Goal: Communication & Community: Answer question/provide support

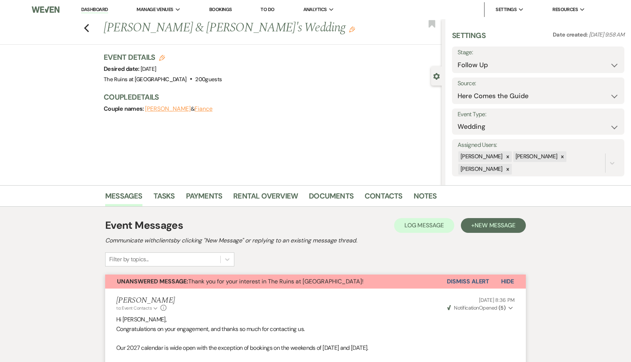
select select "9"
select select "4"
click at [83, 27] on div "Previous Alexa Gunsolley & Fiance's Wedding Edit Bookmark" at bounding box center [218, 31] width 445 height 25
click at [86, 28] on icon "Previous" at bounding box center [87, 28] width 6 height 9
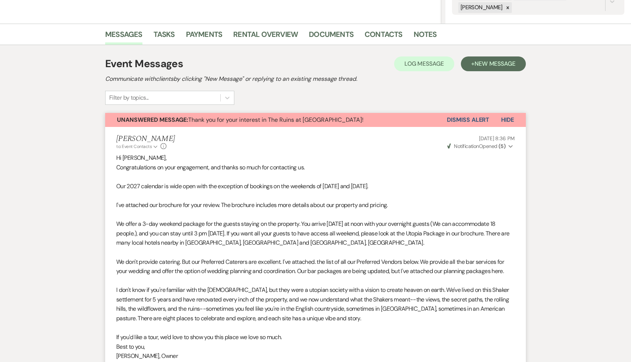
select select "9"
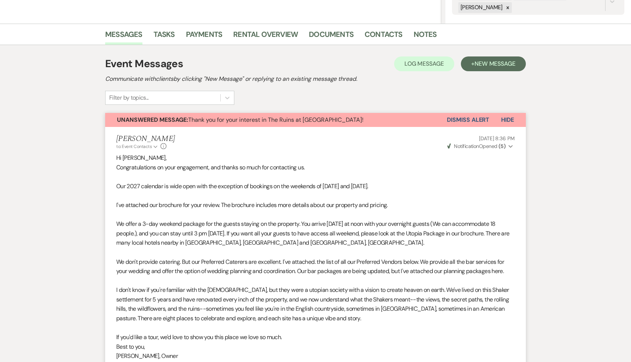
select select "9"
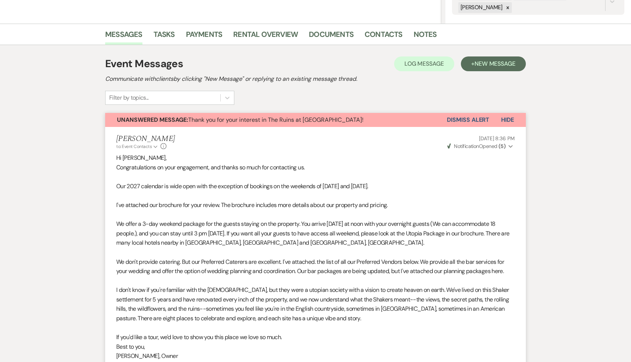
select select "9"
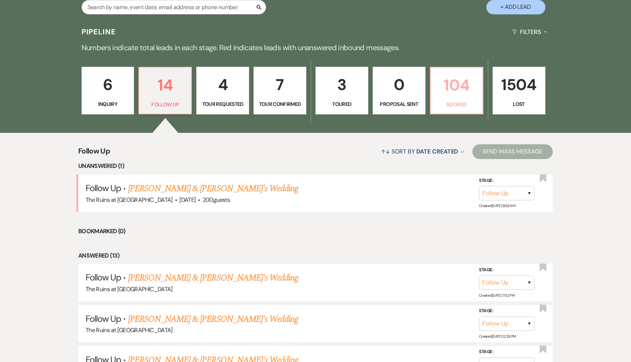
click at [458, 87] on p "104" at bounding box center [456, 85] width 43 height 25
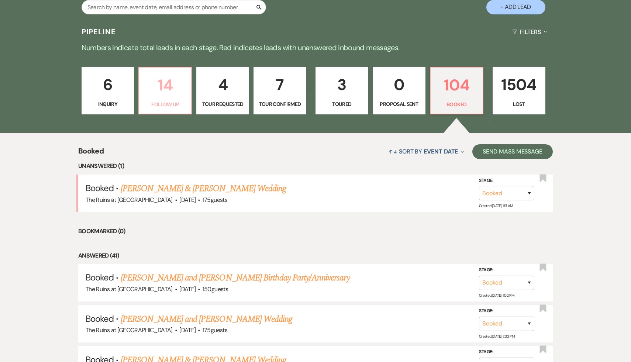
click at [176, 86] on p "14" at bounding box center [164, 85] width 43 height 25
select select "9"
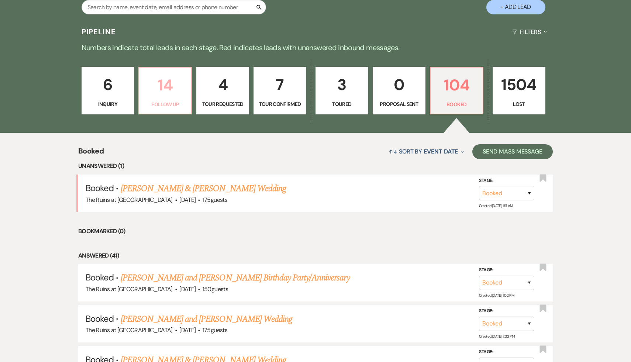
select select "9"
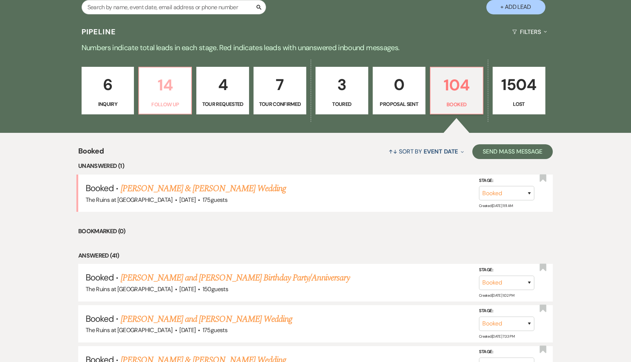
select select "9"
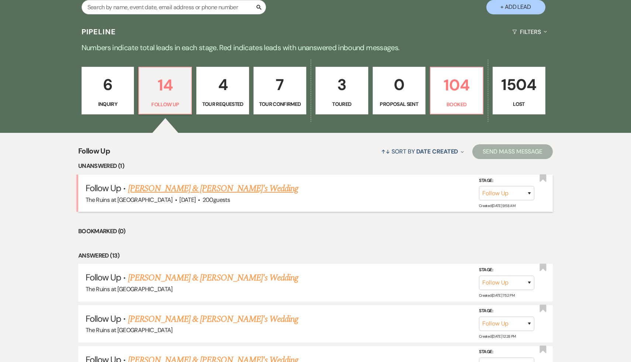
click at [213, 188] on link "Alexa Gunsolley & Fiance's Wedding" at bounding box center [213, 188] width 170 height 13
select select "9"
select select "4"
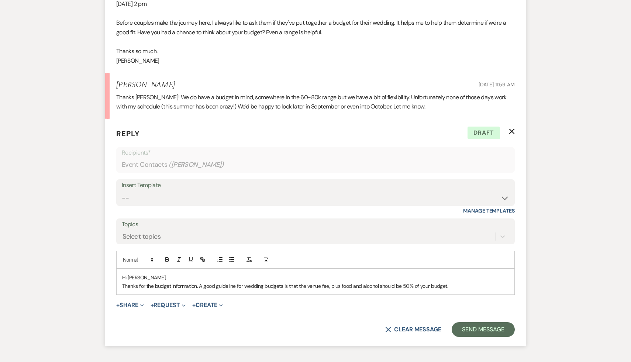
scroll to position [1010, 0]
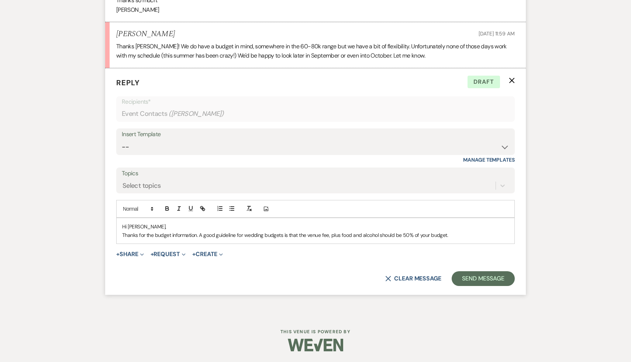
click at [458, 233] on p "Thanks for the budget information. A good guideline for wedding budgets is that…" at bounding box center [315, 235] width 387 height 8
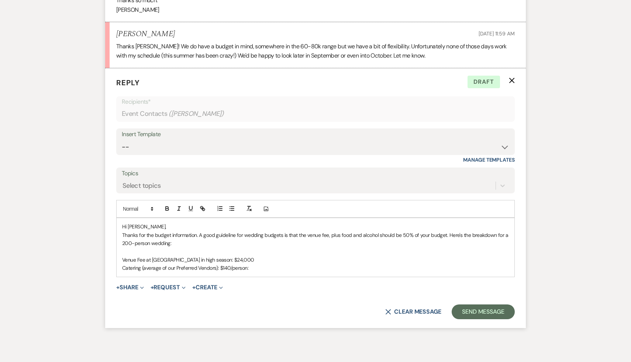
click at [407, 254] on p at bounding box center [315, 252] width 387 height 8
click at [262, 268] on p "Catering (average of our Preferred Vendors): $140/person:" at bounding box center [315, 268] width 387 height 8
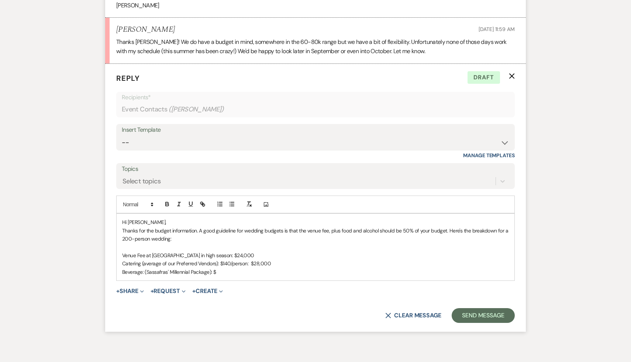
scroll to position [1018, 0]
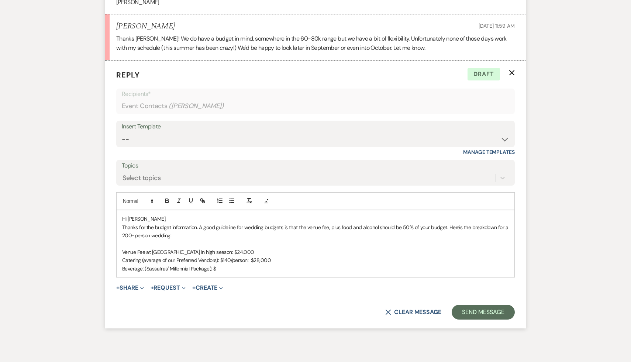
click at [316, 269] on p "Beverage: (Sassafras' Millennial Package): $" at bounding box center [315, 268] width 387 height 8
click at [225, 269] on p "Beverage: (Sassafras' Millennial Package): $" at bounding box center [315, 268] width 387 height 8
click at [247, 267] on p "Beverage: (Sassafras' Millennial Package): $60.00/person: 12,000" at bounding box center [315, 268] width 387 height 8
click at [281, 270] on p "Beverage: (Sassafras' Millennial Package): $60.00/person: $12,000" at bounding box center [315, 268] width 387 height 8
click at [199, 228] on p "Thanks for the budget information. A good guideline for wedding budgets is that…" at bounding box center [315, 231] width 387 height 17
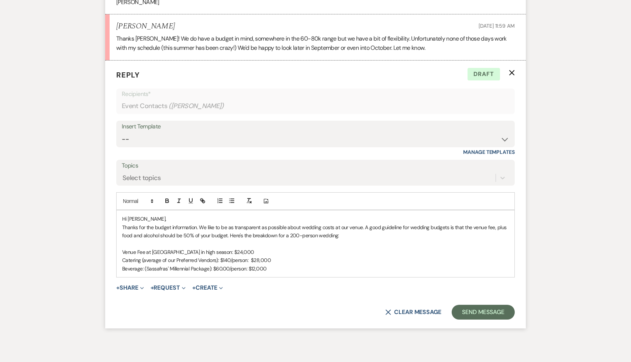
click at [247, 260] on p "Catering (average of our Preferred Vendors): $140/person: $28,000" at bounding box center [315, 260] width 387 height 8
click at [343, 234] on p "Thanks for the budget information. We like to be as transparent as possible abo…" at bounding box center [315, 231] width 387 height 17
click at [277, 235] on p "Thanks for the budget information. We like to be as transparent as possible abo…" at bounding box center [315, 231] width 387 height 17
click at [345, 262] on p "Catering (average of our Preferred Vendors): $140/person, plus admin and gratui…" at bounding box center [315, 260] width 387 height 8
click at [290, 270] on p "Beverage: (Sassafras' Millennial Package): $60.00/person: $12,000" at bounding box center [315, 268] width 387 height 8
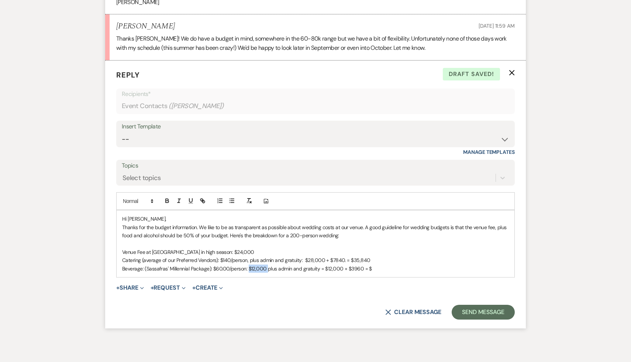
drag, startPoint x: 266, startPoint y: 269, endPoint x: 248, endPoint y: 270, distance: 17.7
click at [248, 270] on p "Beverage: (Sassafras' Millennial Package): $60.00/person: $12,000 plus admin an…" at bounding box center [315, 268] width 387 height 8
click at [301, 260] on p "Catering (average of our Preferred Vendors): $140/person, plus admin and gratui…" at bounding box center [315, 260] width 387 height 8
click at [299, 268] on p "Beverage: (Sassafras' Millennial Package): $60.00/person: plus admin and gratui…" at bounding box center [315, 268] width 387 height 8
click at [360, 270] on p "Beverage: (Sassafras' Millennial Package): $60.00/person: plus admin and tax = …" at bounding box center [315, 268] width 387 height 8
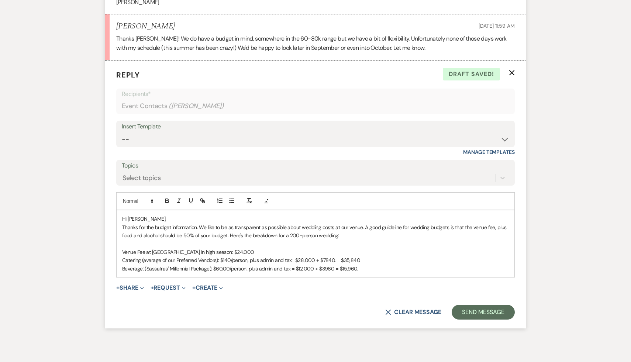
click at [336, 268] on p "Beverage: (Sassafras' Millennial Package): $60.00/person: plus admin and tax = …" at bounding box center [315, 268] width 387 height 8
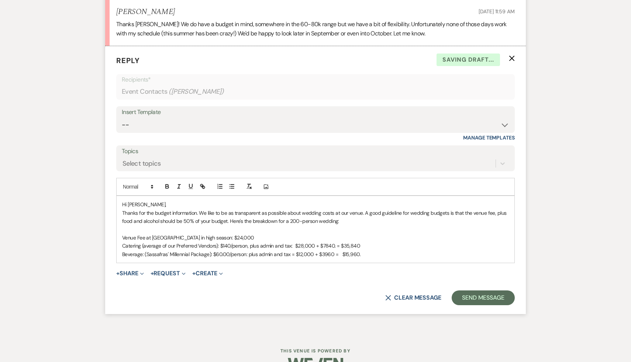
click at [371, 253] on p "Beverage: (Sassafras' Millennial Package): $60.00/person: plus admin and tax = …" at bounding box center [315, 254] width 387 height 8
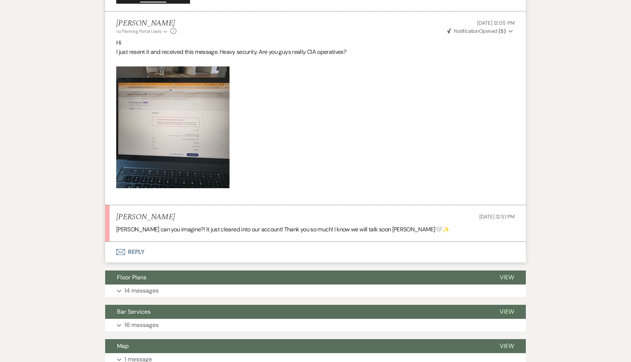
scroll to position [1120, 0]
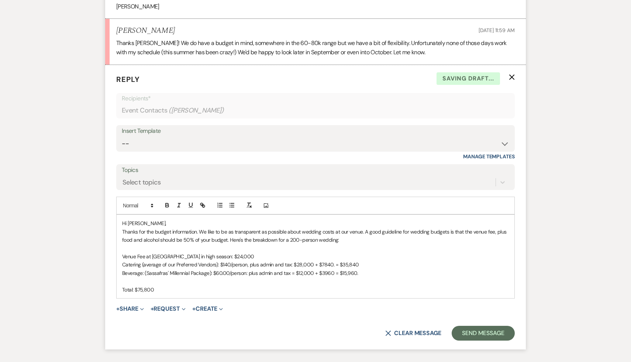
scroll to position [1024, 0]
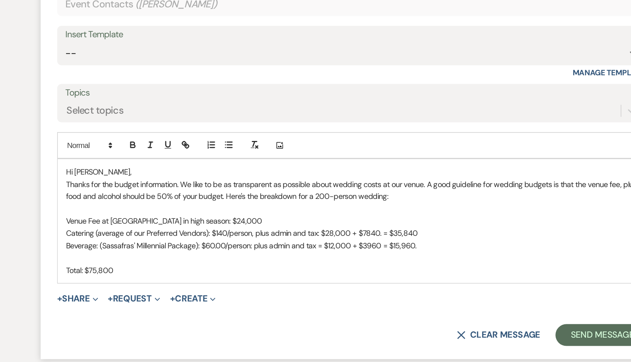
click at [169, 279] on p "Total: $75,800" at bounding box center [315, 279] width 387 height 8
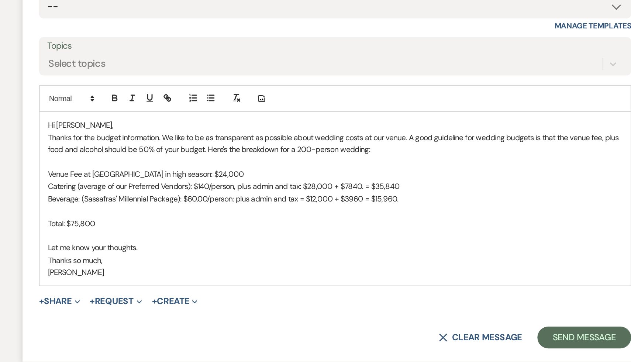
scroll to position [1036, 0]
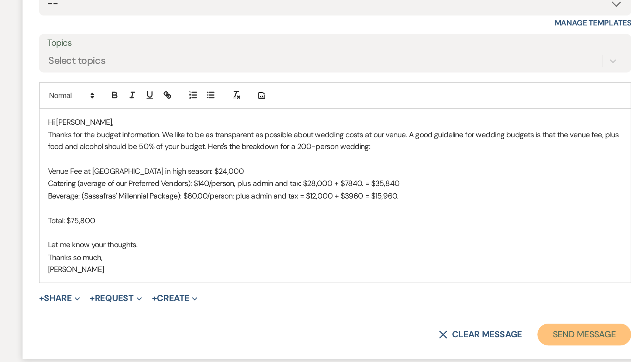
click at [488, 340] on button "Send Message" at bounding box center [482, 343] width 63 height 15
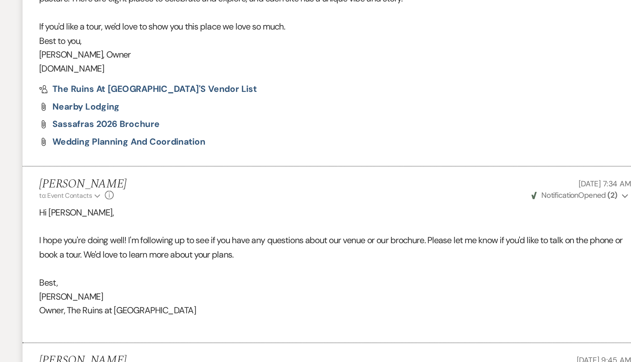
scroll to position [354, 0]
